Goal: Check status: Check status

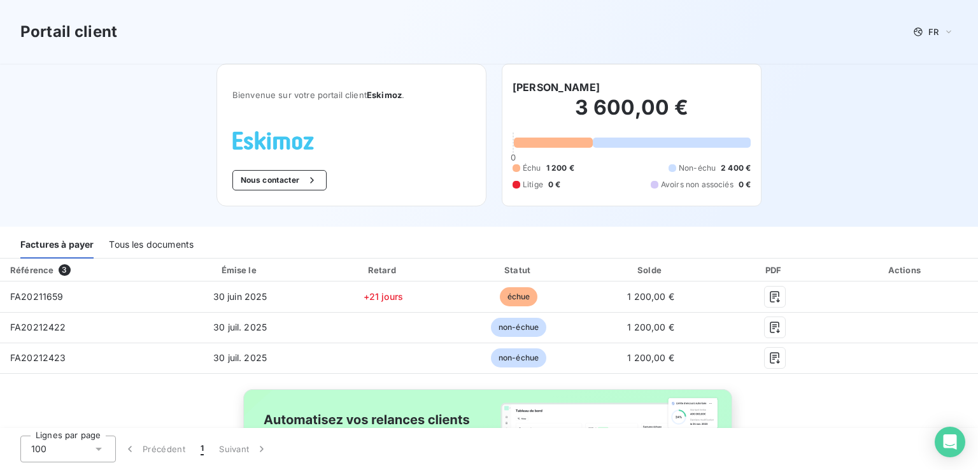
scroll to position [116, 0]
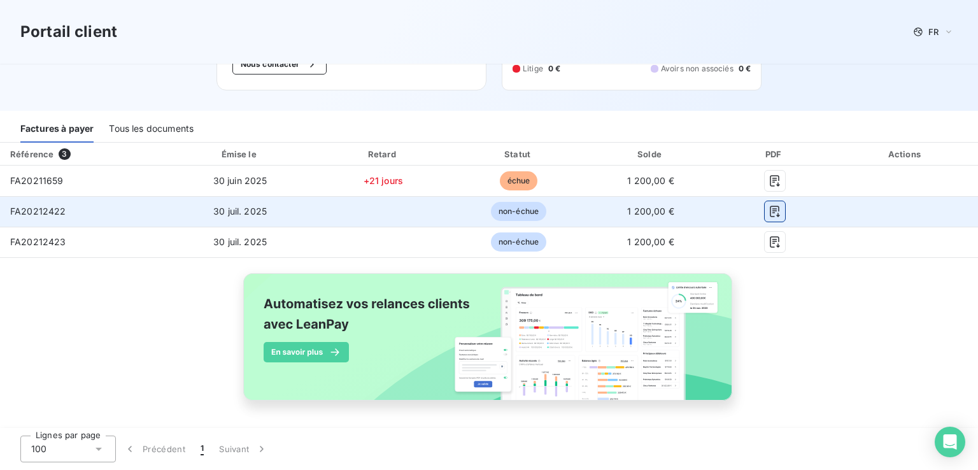
click at [769, 207] on icon "button" at bounding box center [774, 211] width 10 height 11
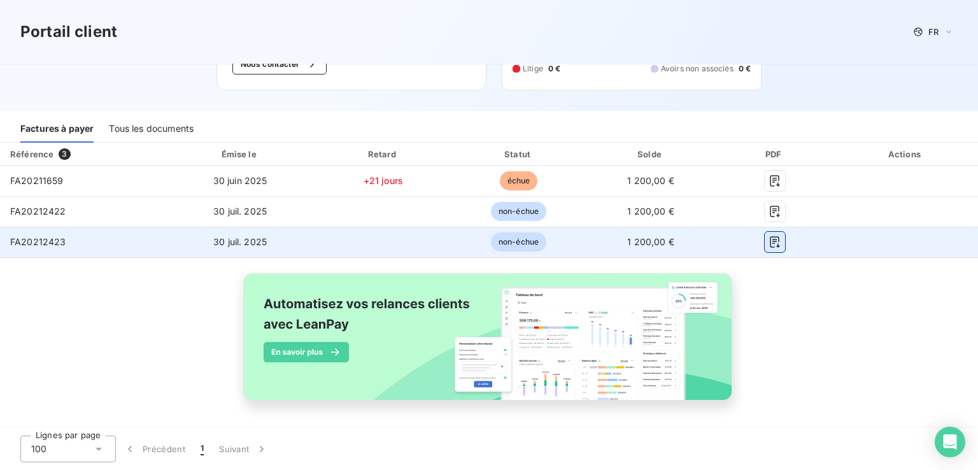
click at [769, 240] on icon "button" at bounding box center [774, 241] width 10 height 11
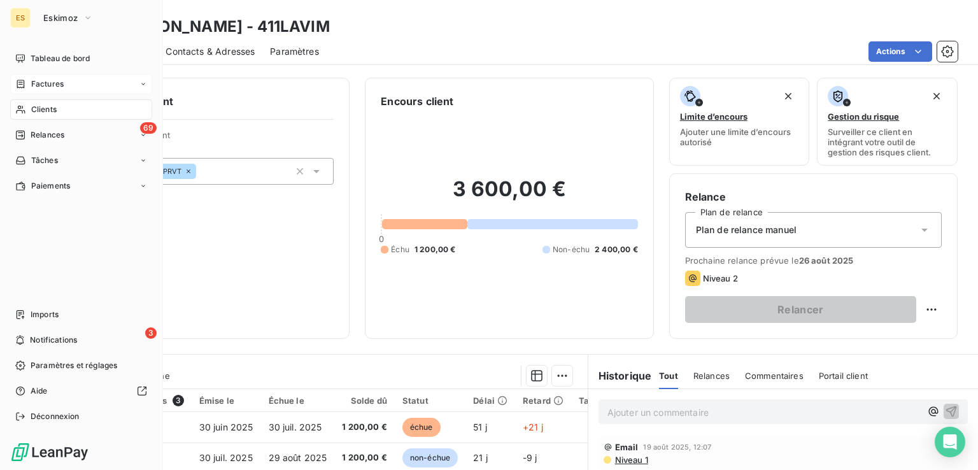
click at [43, 82] on span "Factures" at bounding box center [47, 83] width 32 height 11
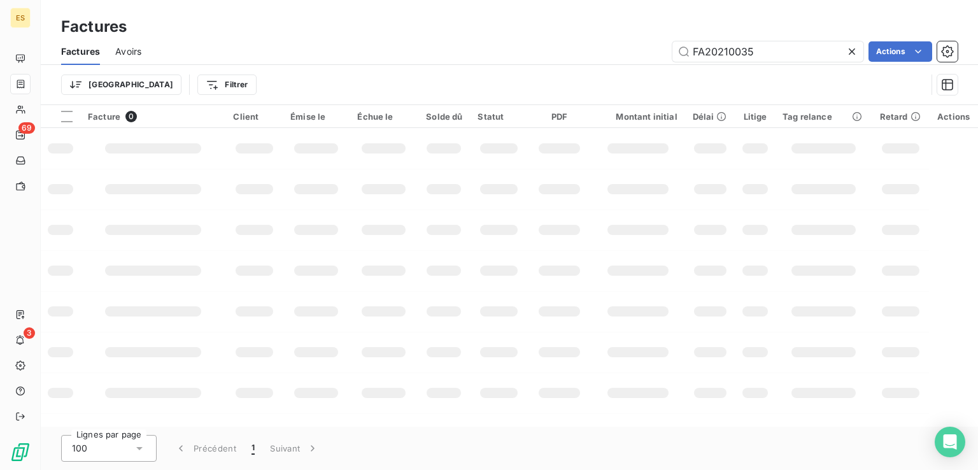
drag, startPoint x: 776, startPoint y: 53, endPoint x: 626, endPoint y: 52, distance: 150.2
click at [635, 49] on div "FA20210035 Actions" at bounding box center [557, 51] width 801 height 20
type input "20203978"
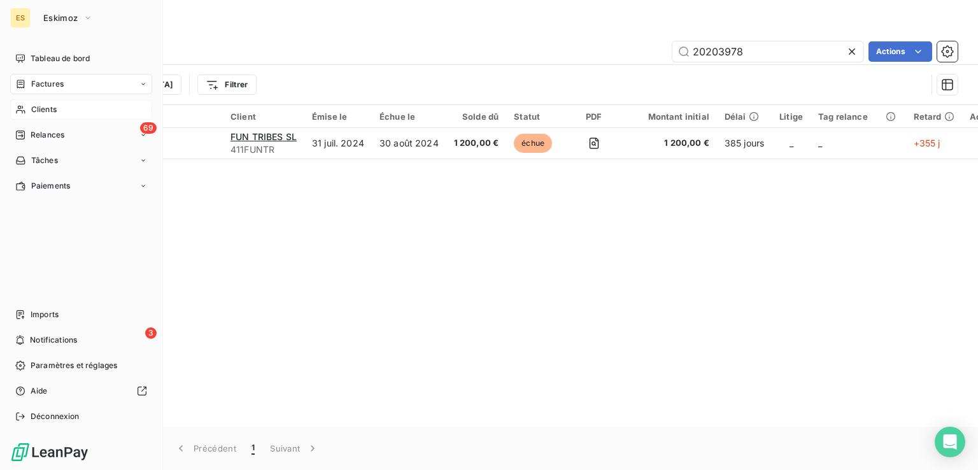
click at [38, 113] on span "Clients" at bounding box center [43, 109] width 25 height 11
